Goal: Information Seeking & Learning: Learn about a topic

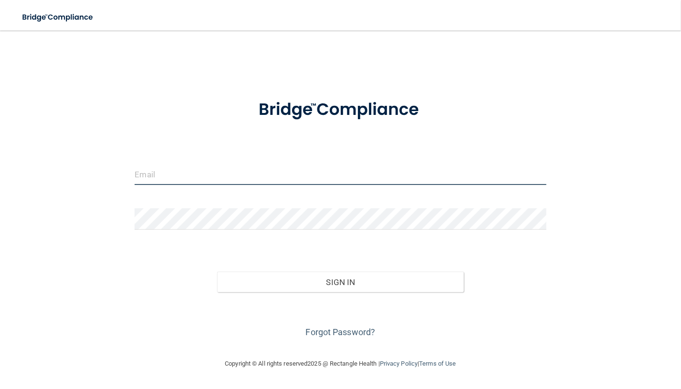
click at [249, 178] on input "email" at bounding box center [340, 174] width 411 height 21
type input "[PERSON_NAME][EMAIL_ADDRESS][PERSON_NAME][DOMAIN_NAME]"
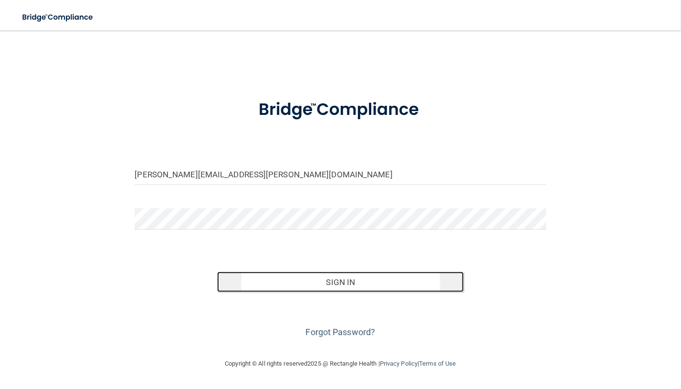
click at [370, 281] on button "Sign In" at bounding box center [340, 282] width 247 height 21
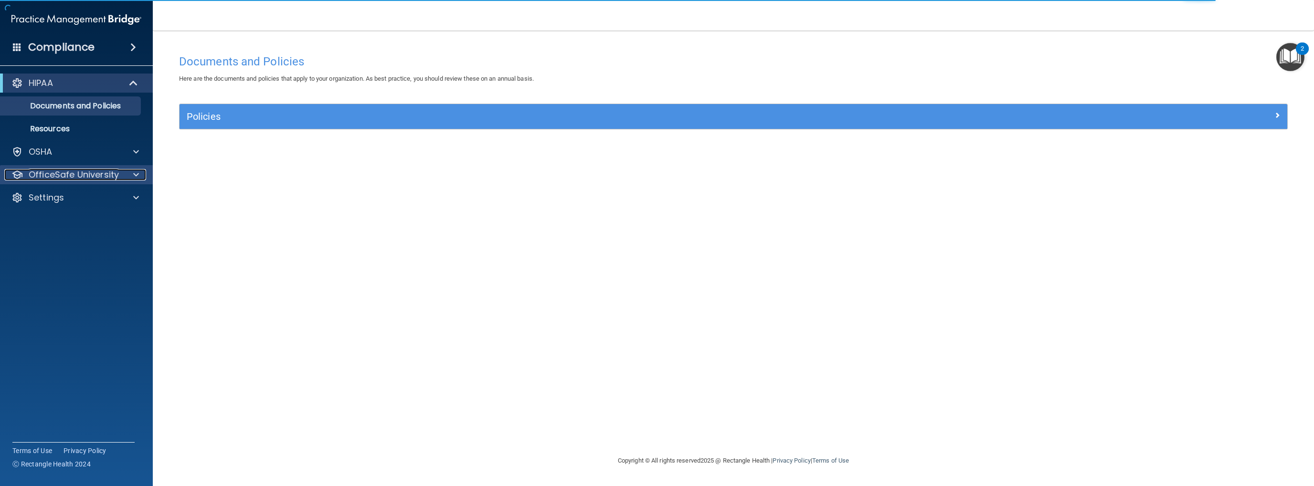
click at [82, 179] on p "OfficeSafe University" at bounding box center [74, 174] width 90 height 11
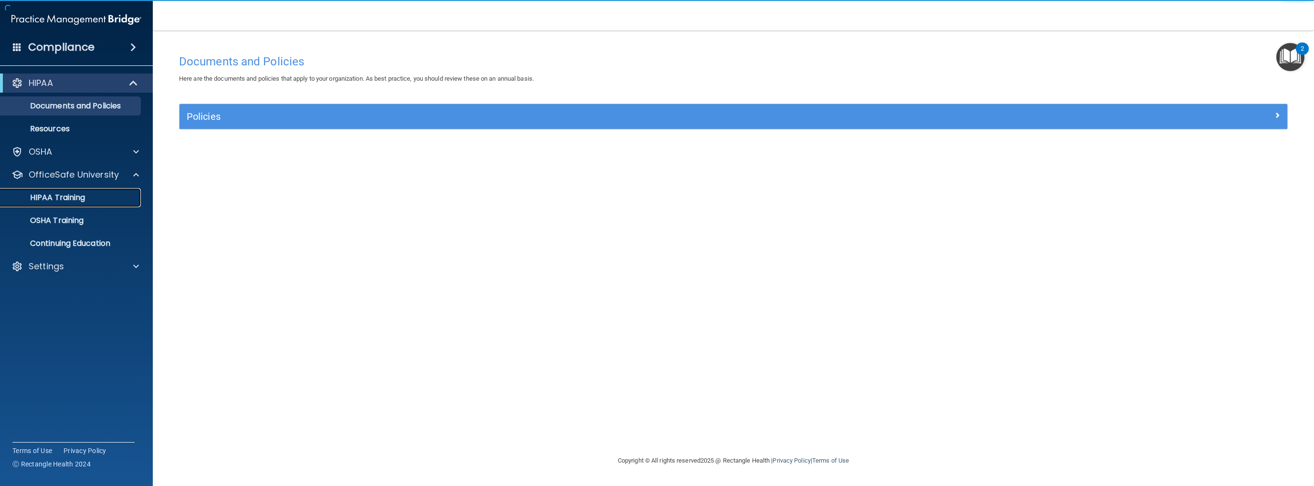
click at [74, 194] on p "HIPAA Training" at bounding box center [45, 198] width 79 height 10
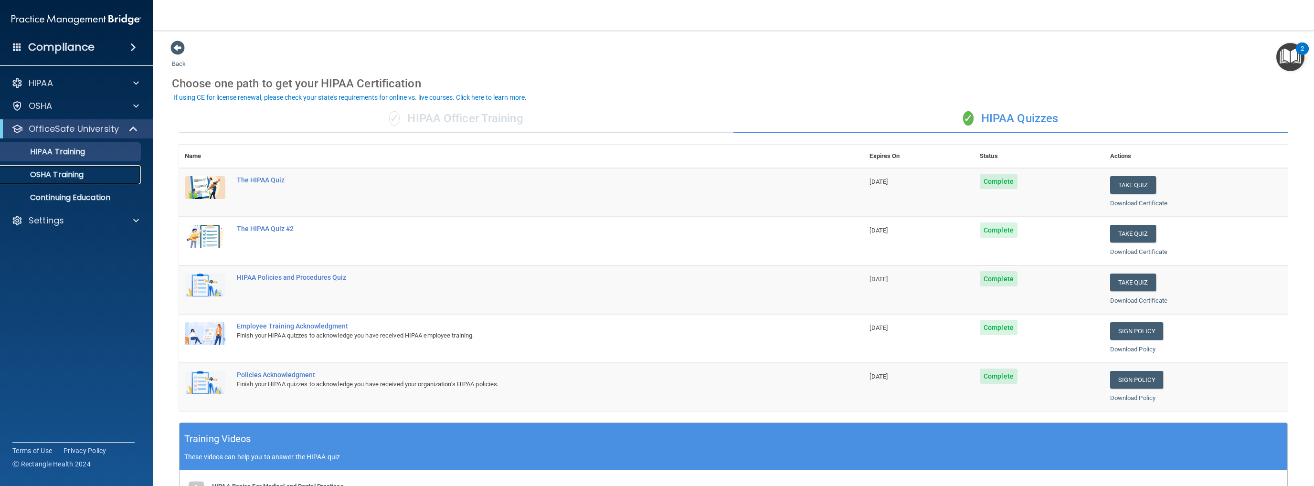
click at [74, 178] on p "OSHA Training" at bounding box center [44, 175] width 77 height 10
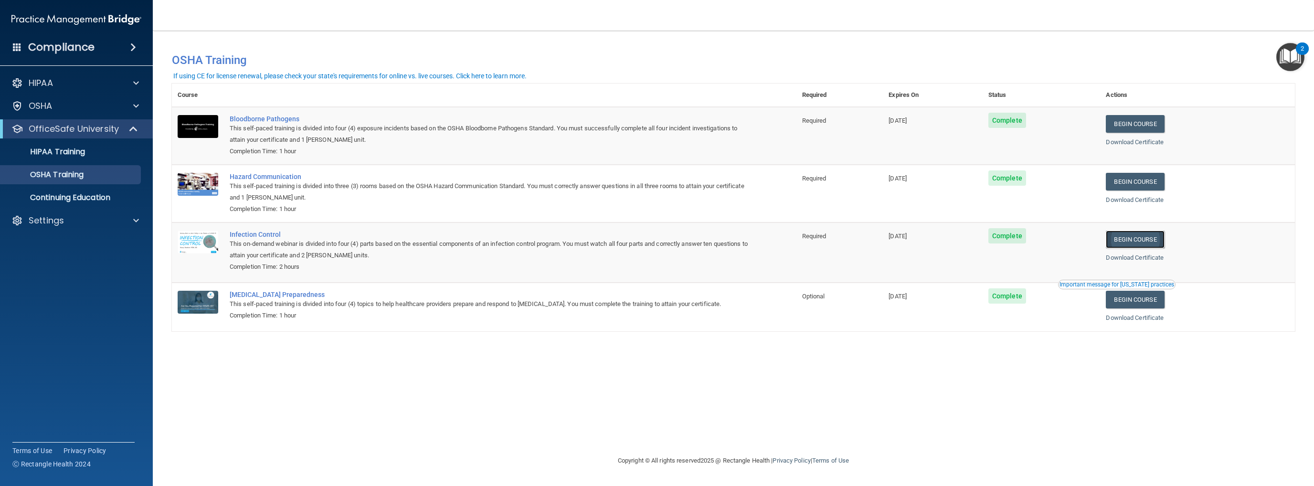
click at [681, 242] on link "Begin Course" at bounding box center [1134, 240] width 58 height 18
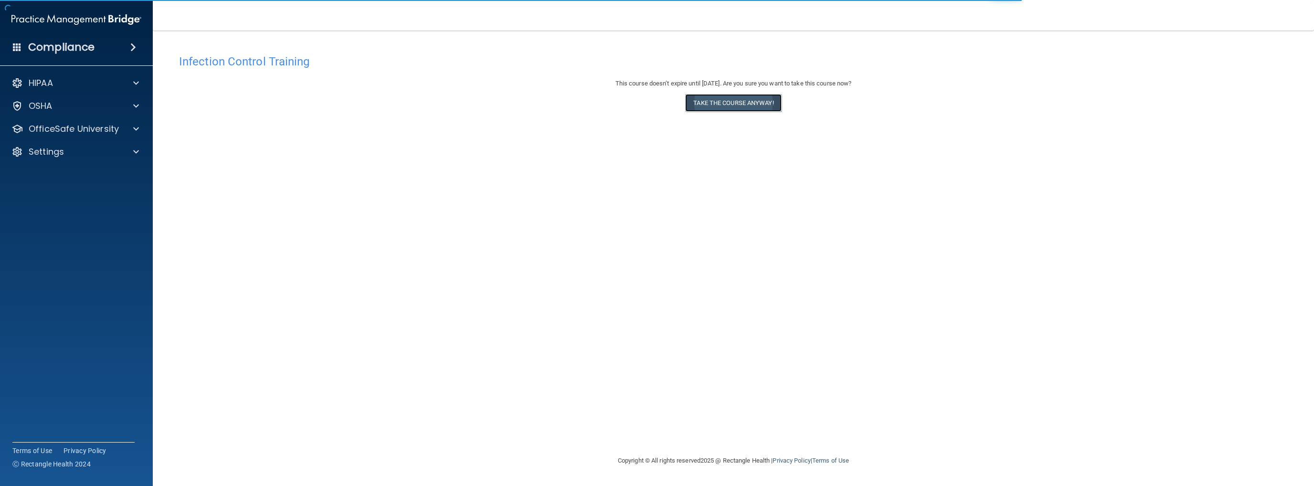
click at [761, 96] on button "Take the course anyway!" at bounding box center [733, 103] width 96 height 18
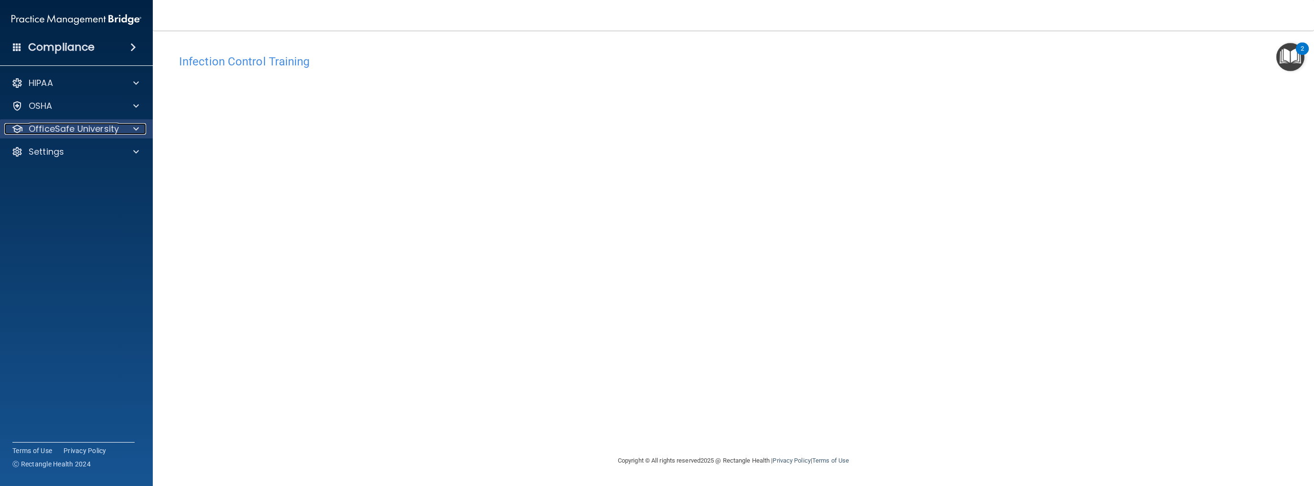
click at [70, 132] on p "OfficeSafe University" at bounding box center [74, 128] width 90 height 11
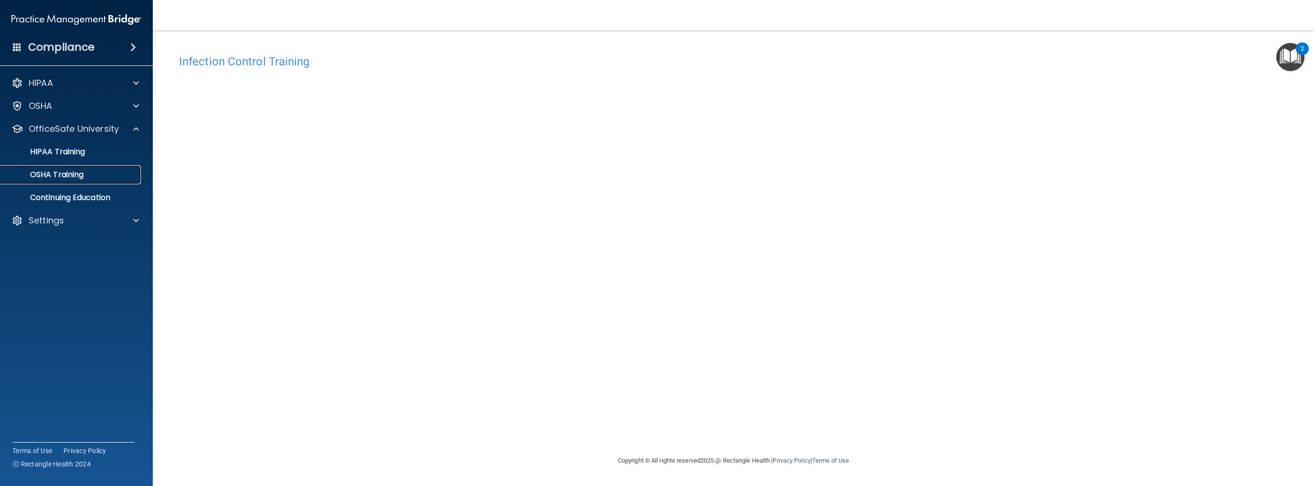
click at [53, 179] on p "OSHA Training" at bounding box center [44, 175] width 77 height 10
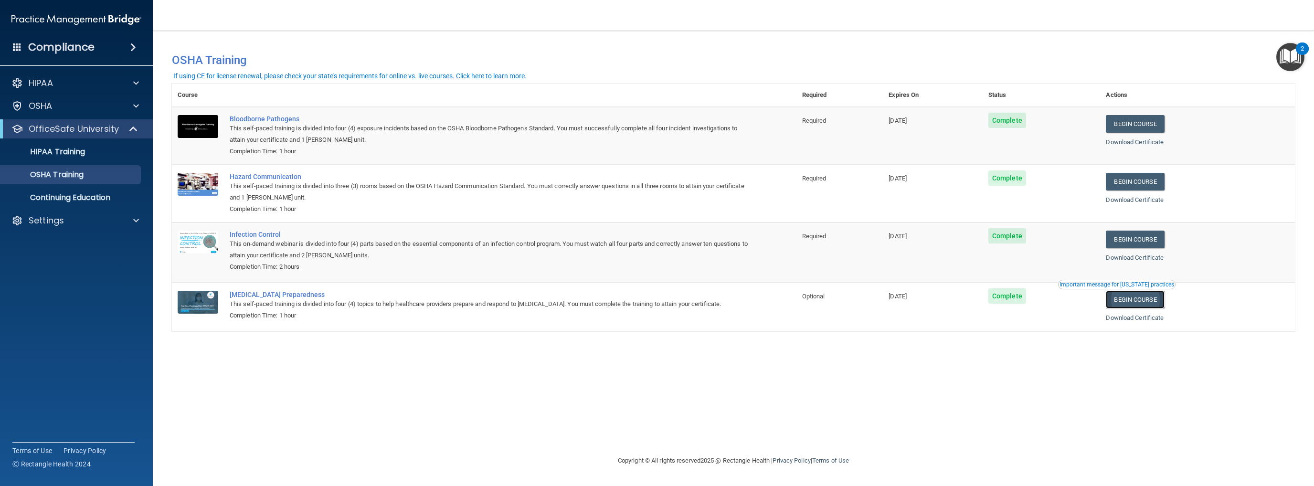
click at [1151, 300] on link "Begin Course" at bounding box center [1134, 300] width 58 height 18
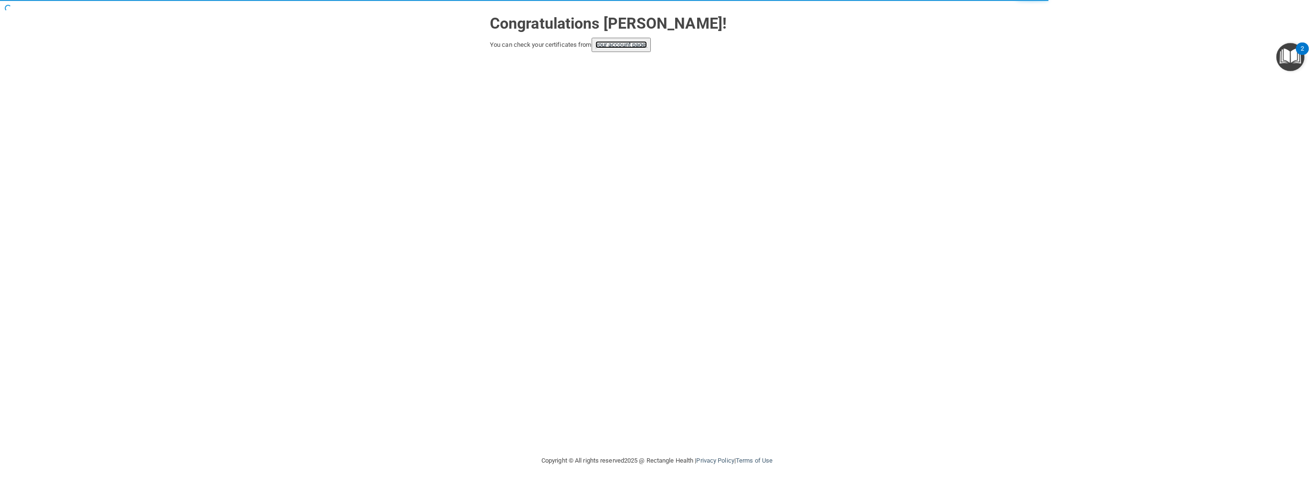
click at [621, 46] on link "your account page!" at bounding box center [621, 44] width 52 height 7
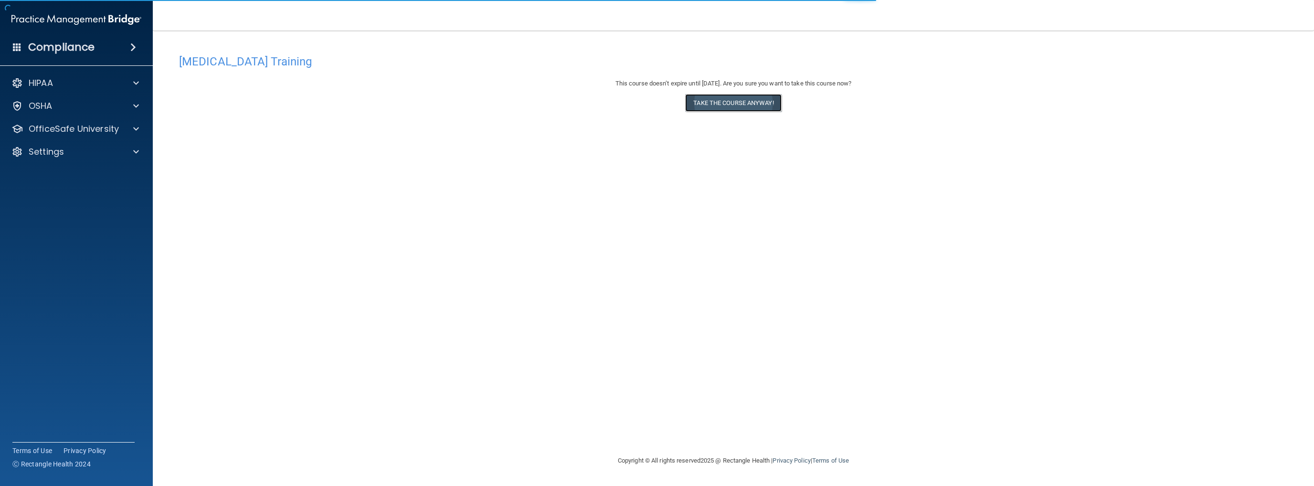
click at [741, 96] on button "Take the course anyway!" at bounding box center [733, 103] width 96 height 18
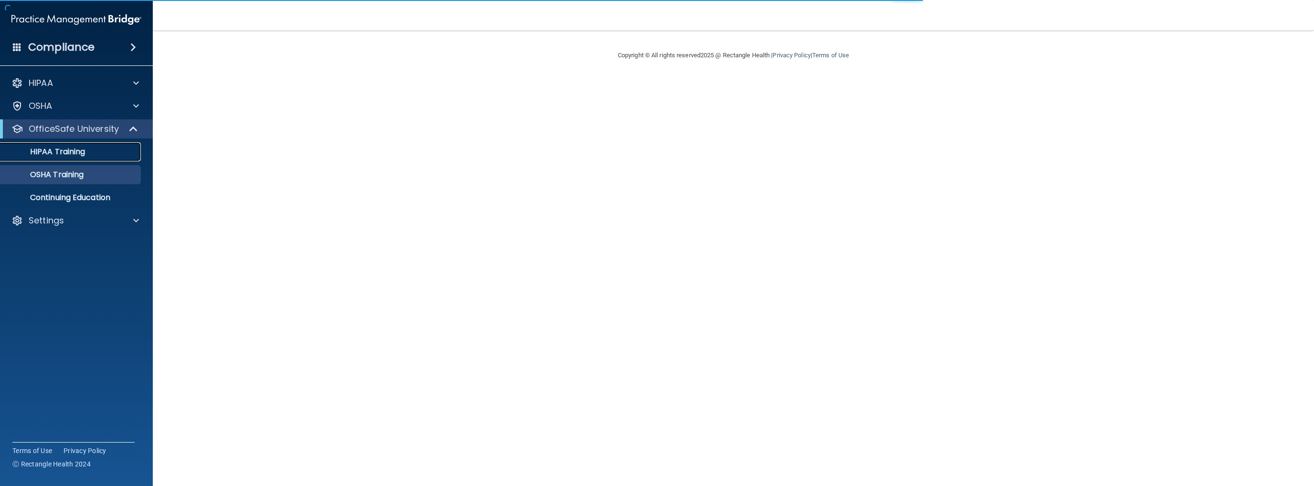
click at [87, 149] on div "HIPAA Training" at bounding box center [71, 152] width 130 height 10
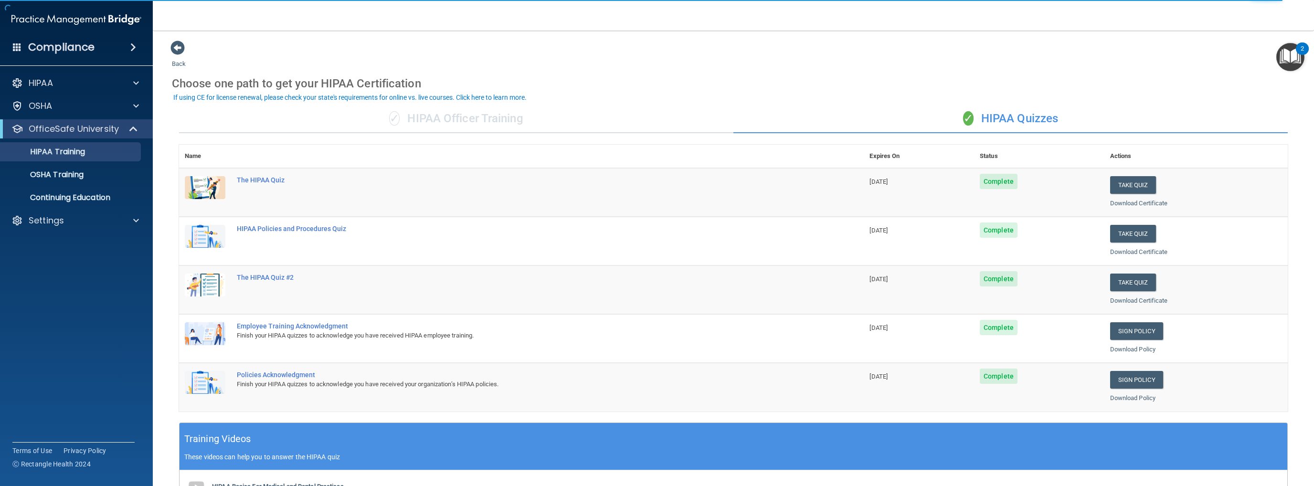
click at [506, 123] on div "✓ HIPAA Officer Training" at bounding box center [456, 119] width 554 height 29
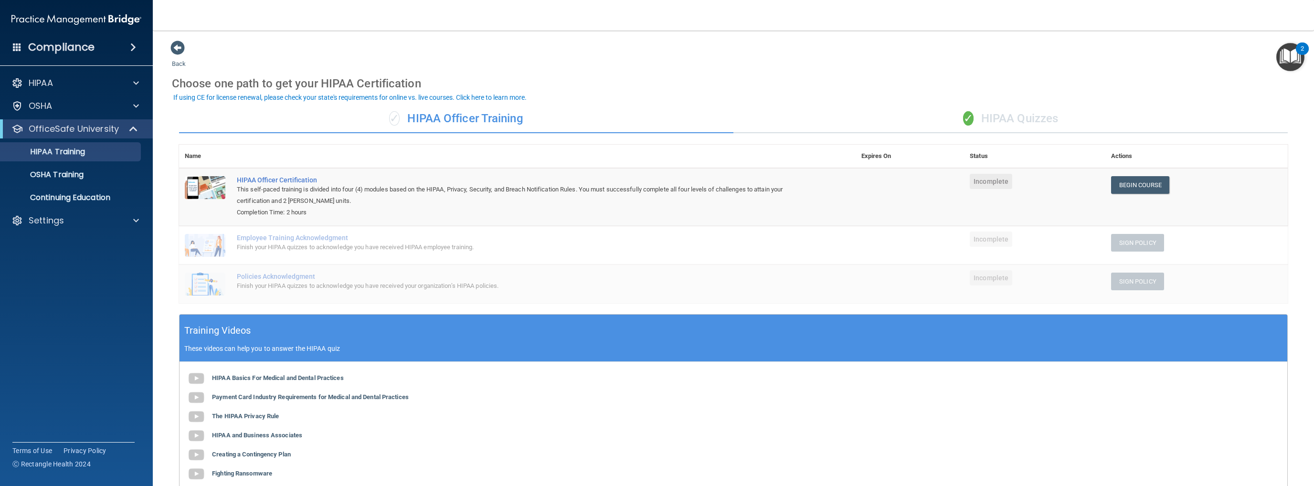
click at [1018, 115] on div "✓ HIPAA Quizzes" at bounding box center [1010, 119] width 554 height 29
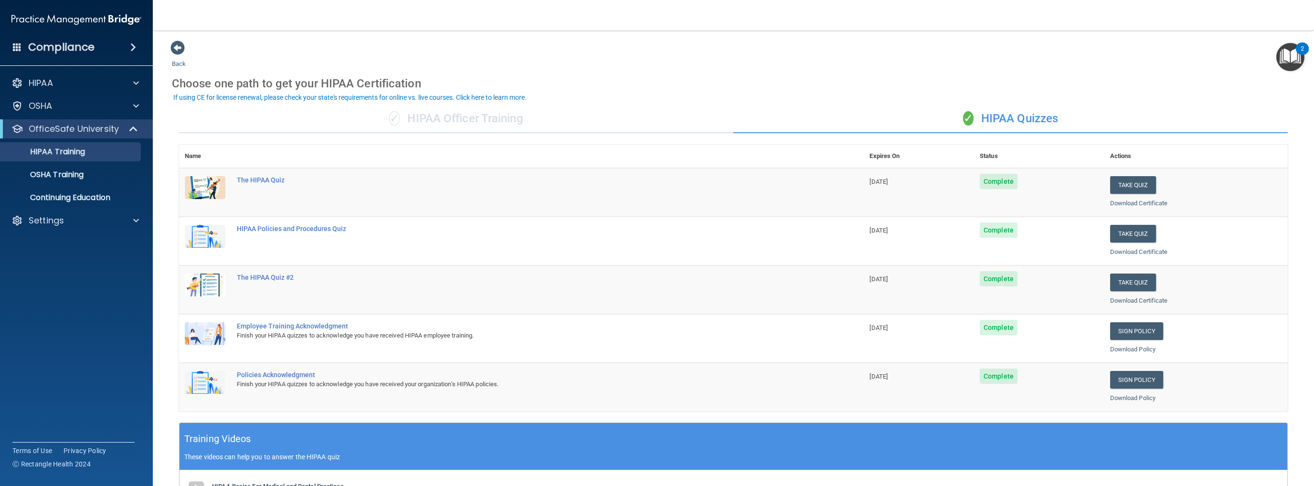
click at [443, 115] on div "✓ HIPAA Officer Training" at bounding box center [456, 119] width 554 height 29
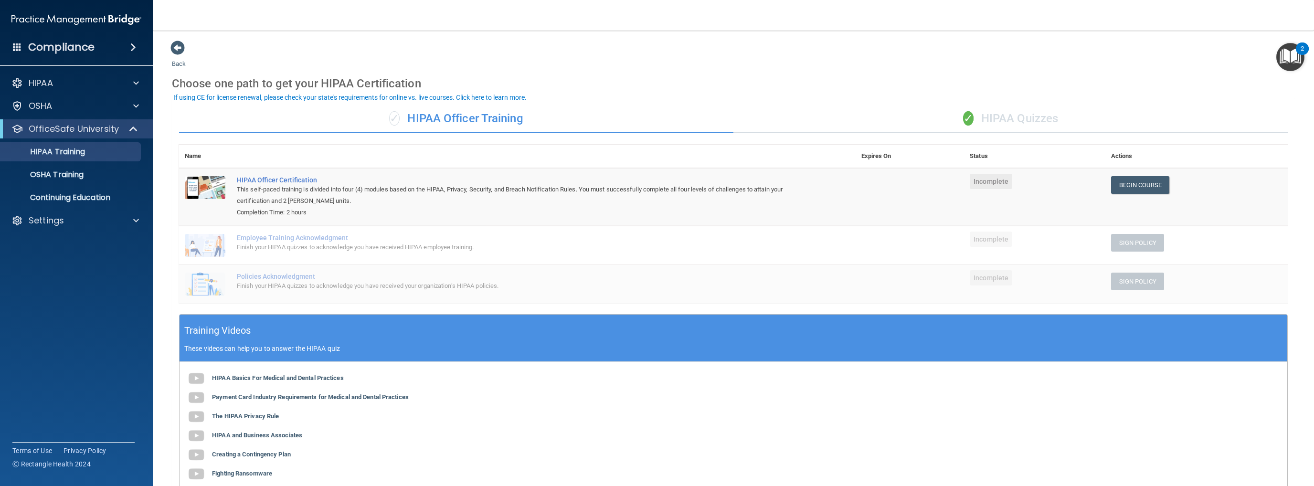
click at [1012, 119] on div "✓ HIPAA Quizzes" at bounding box center [1010, 119] width 554 height 29
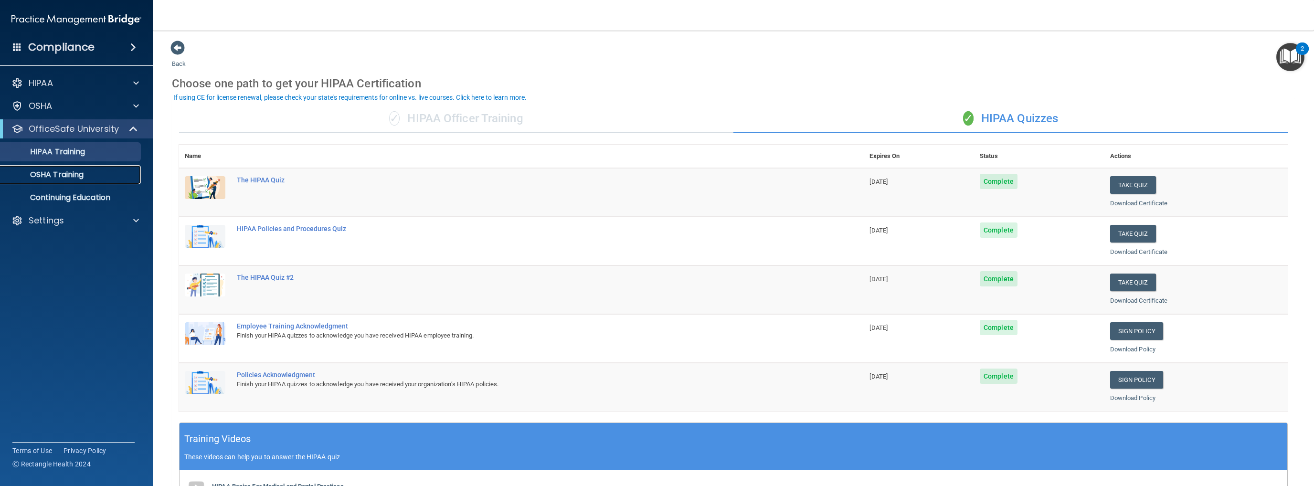
click at [85, 174] on div "OSHA Training" at bounding box center [71, 175] width 130 height 10
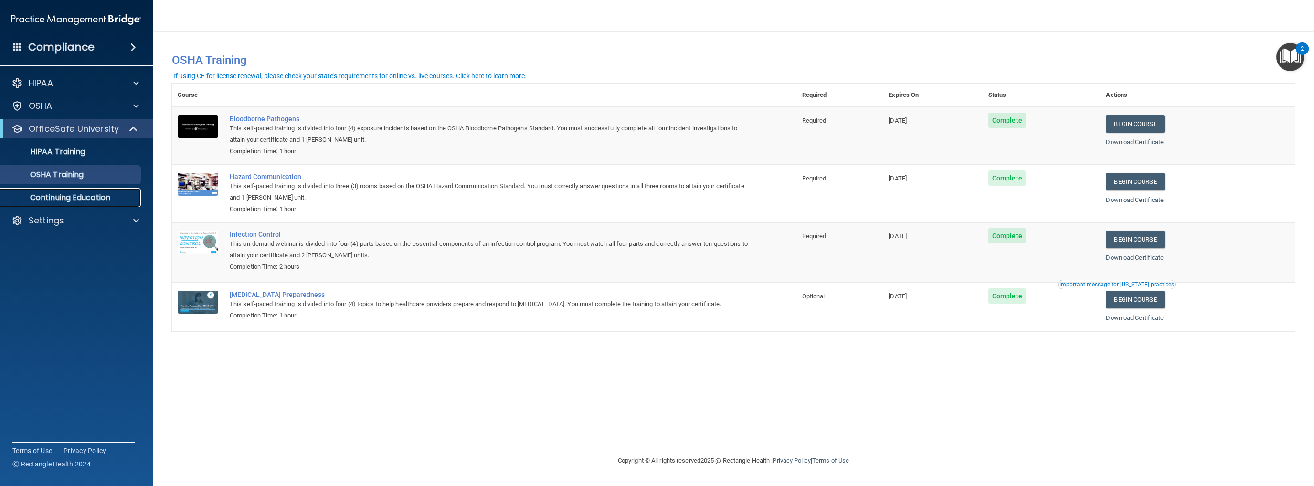
click at [97, 193] on p "Continuing Education" at bounding box center [71, 198] width 130 height 10
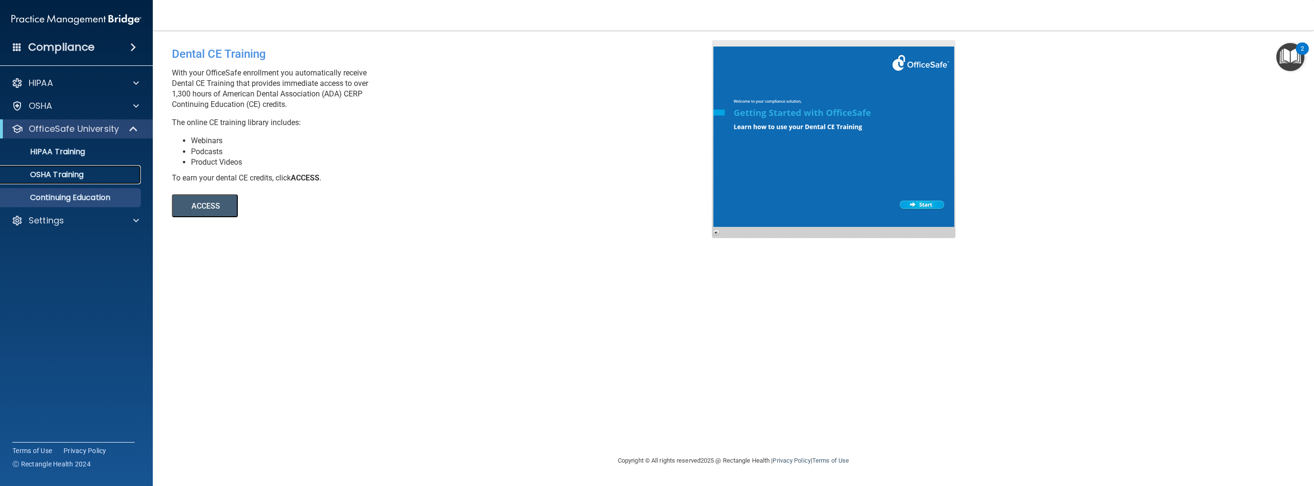
click at [89, 172] on div "OSHA Training" at bounding box center [71, 175] width 130 height 10
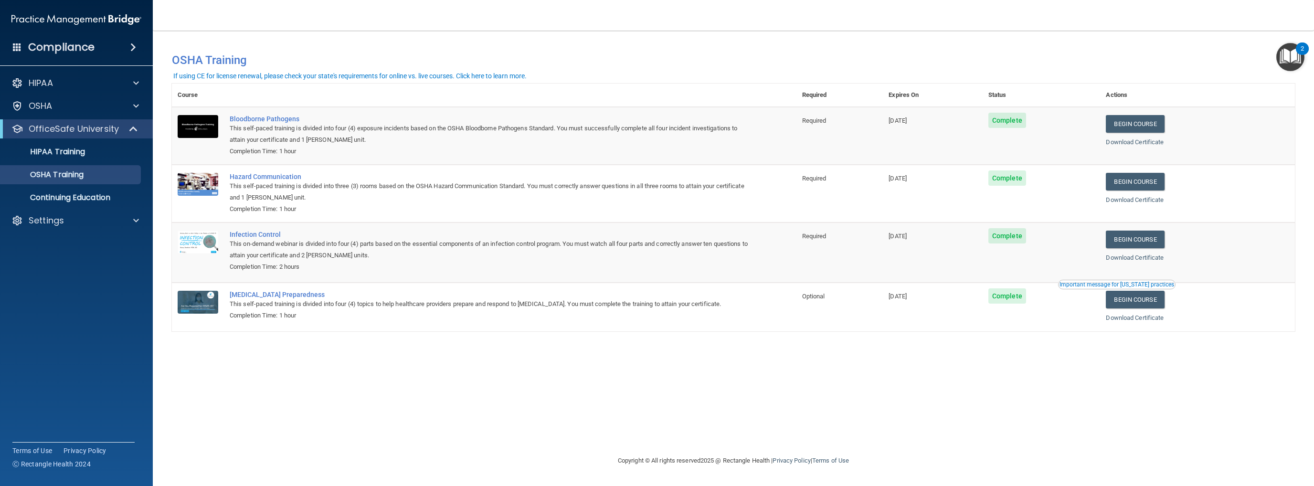
drag, startPoint x: 92, startPoint y: 169, endPoint x: 624, endPoint y: 409, distance: 583.7
click at [623, 409] on div "You have a course that has expired or is incomplete. Please complete the course…" at bounding box center [733, 242] width 1123 height 405
click at [75, 155] on p "HIPAA Training" at bounding box center [45, 152] width 79 height 10
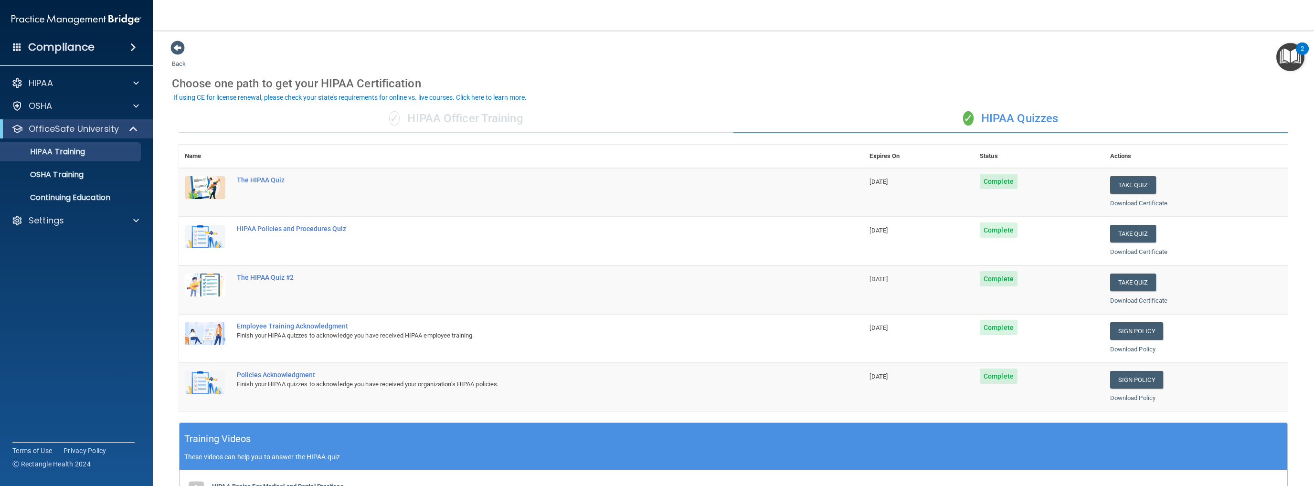
click at [915, 59] on div "Back Choose one path to get your HIPAA Certification ✓ HIPAA Officer Training ✓…" at bounding box center [733, 360] width 1123 height 641
